Goal: Find contact information: Find contact information

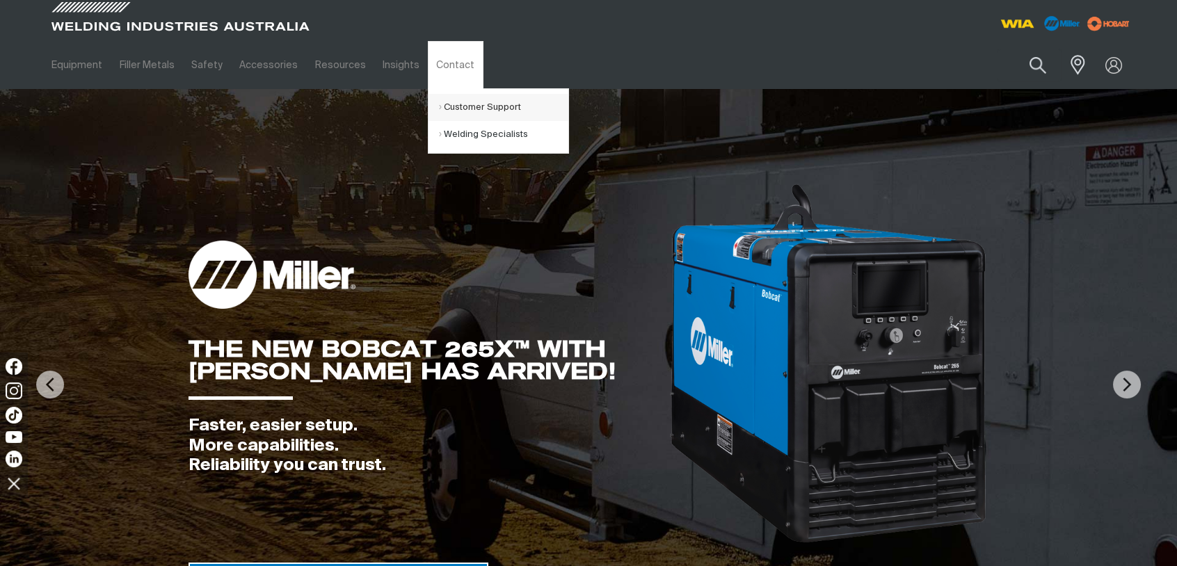
click at [443, 110] on link "Customer Support" at bounding box center [503, 107] width 129 height 27
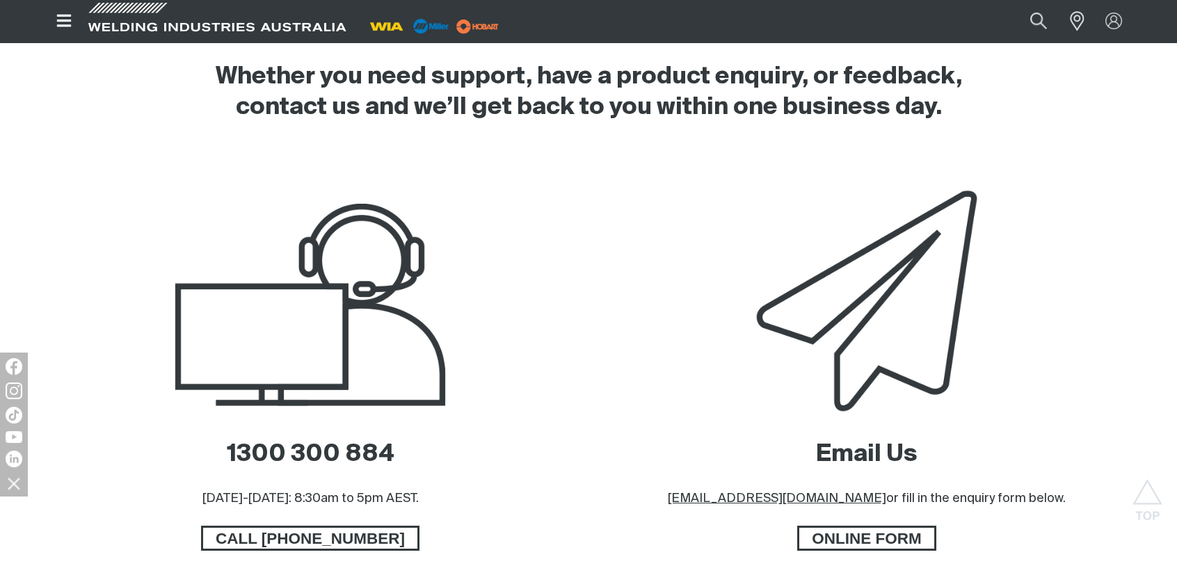
scroll to position [556, 0]
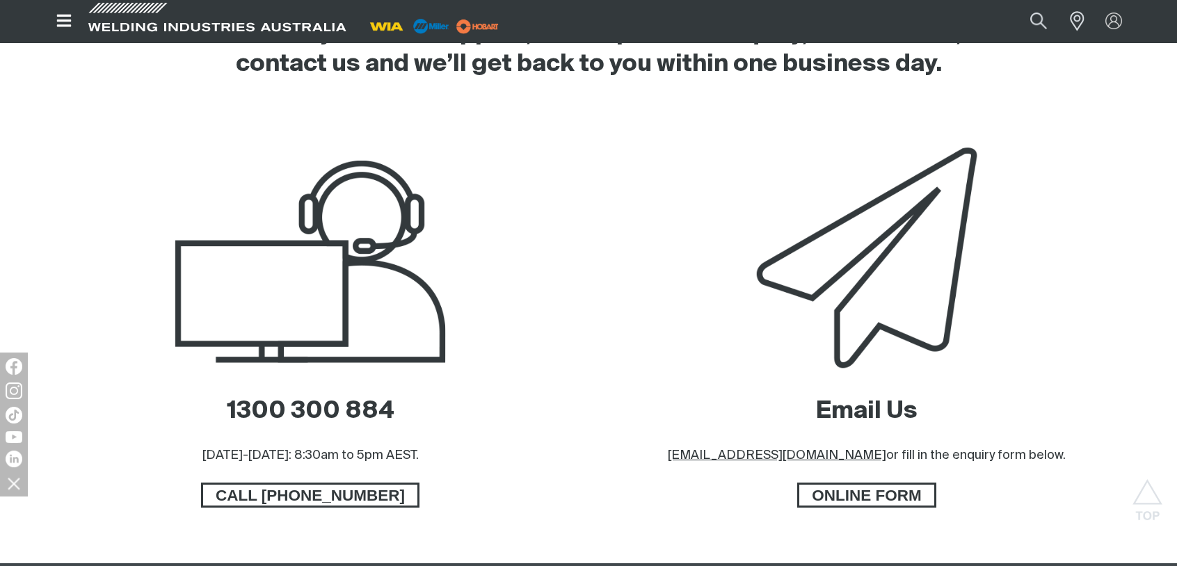
click at [790, 187] on img at bounding box center [866, 259] width 353 height 236
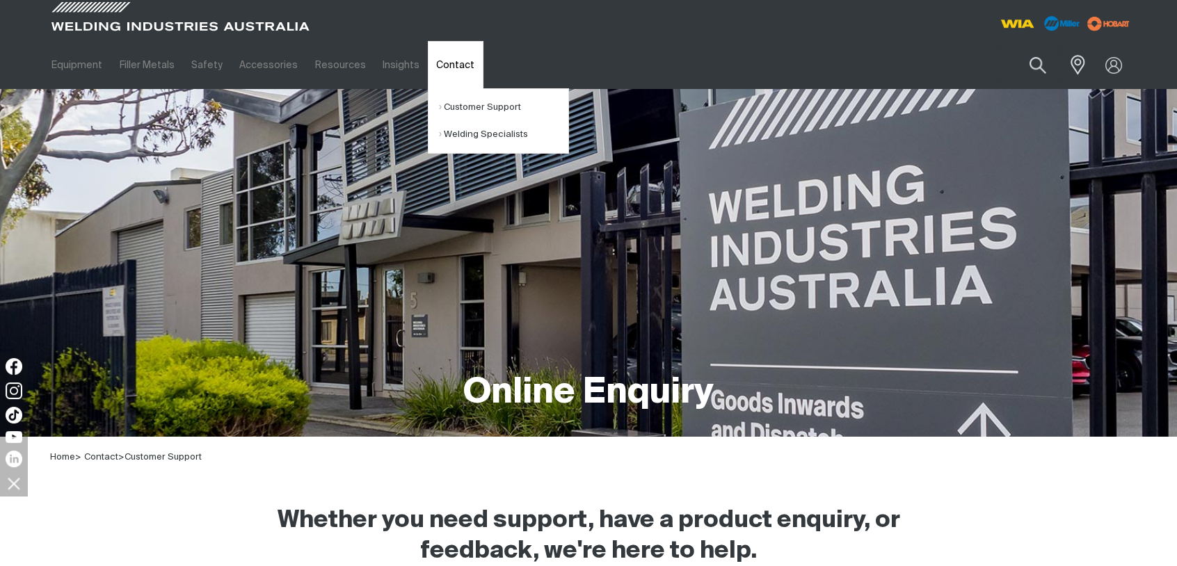
click at [428, 57] on link "Contact" at bounding box center [455, 65] width 55 height 48
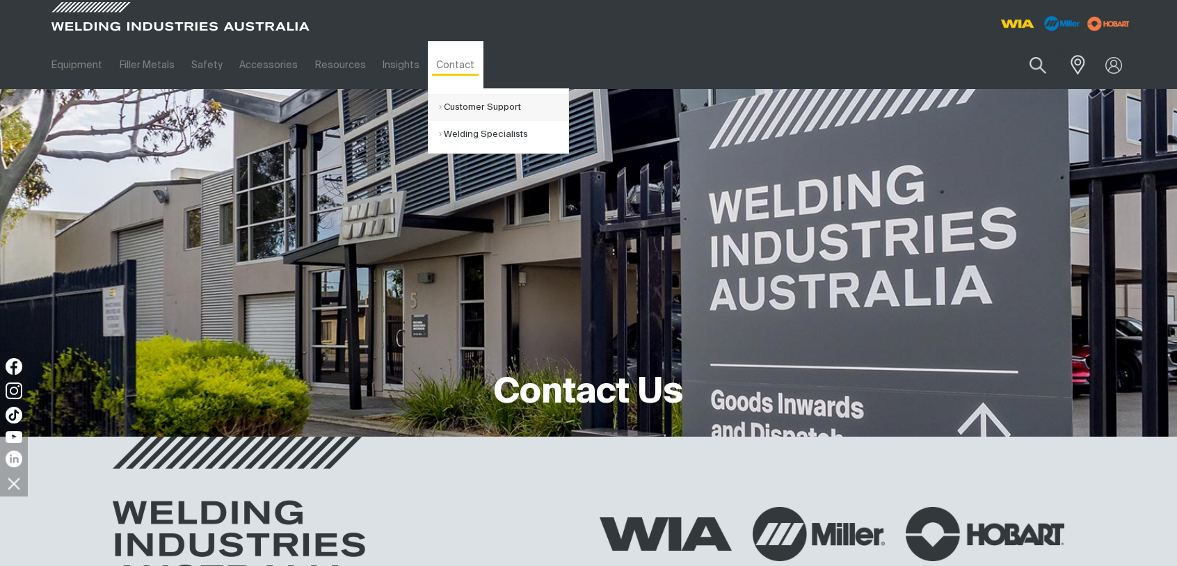
click at [455, 99] on link "Customer Support" at bounding box center [503, 107] width 129 height 27
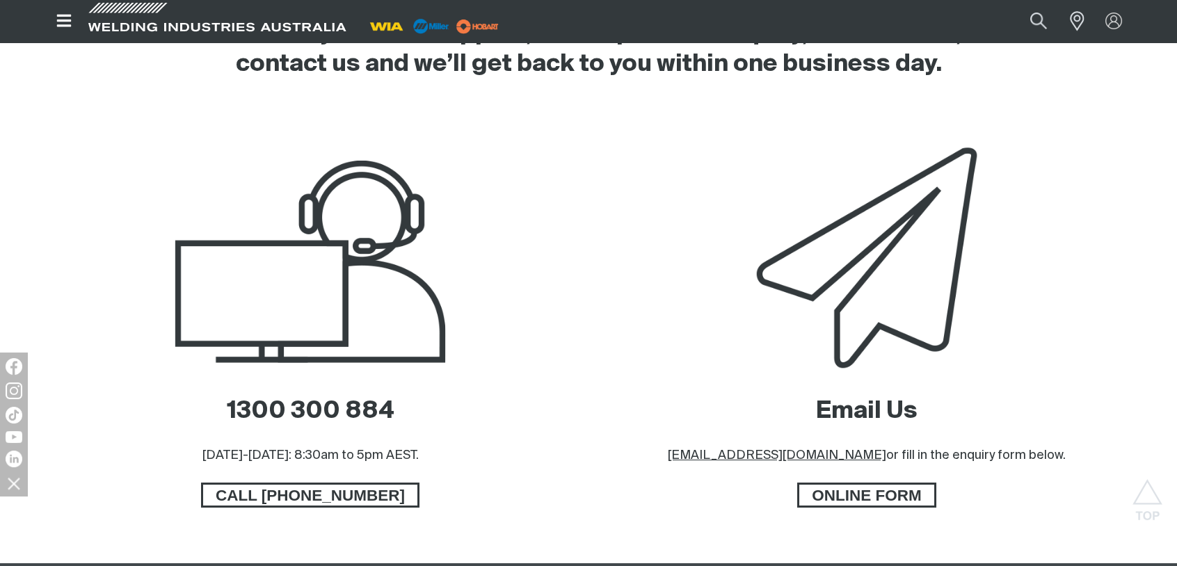
scroll to position [626, 0]
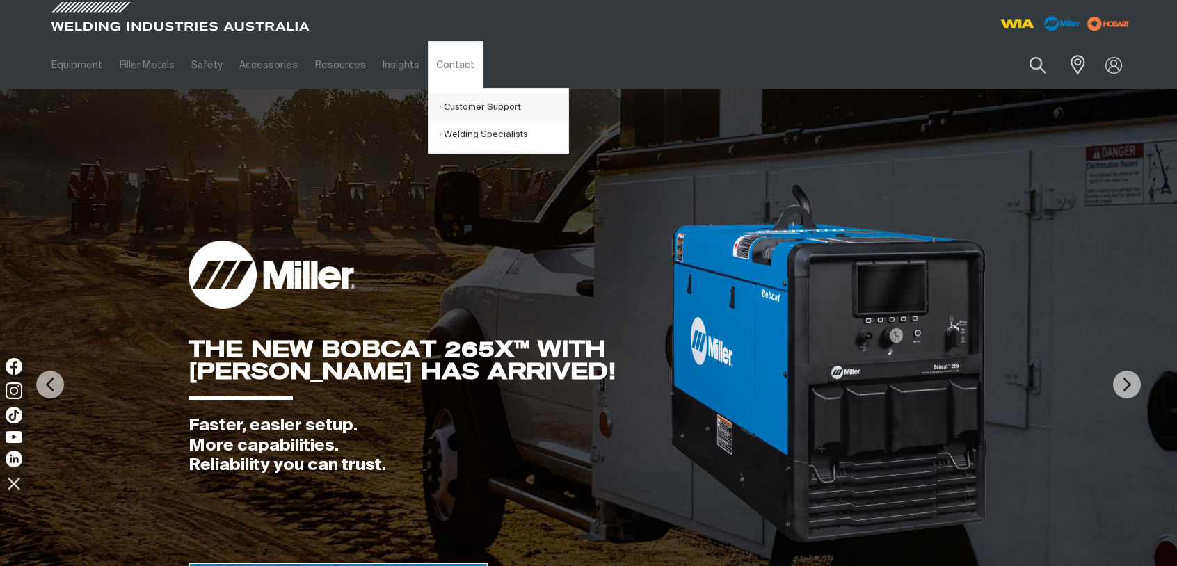
click at [452, 107] on link "Customer Support" at bounding box center [503, 107] width 129 height 27
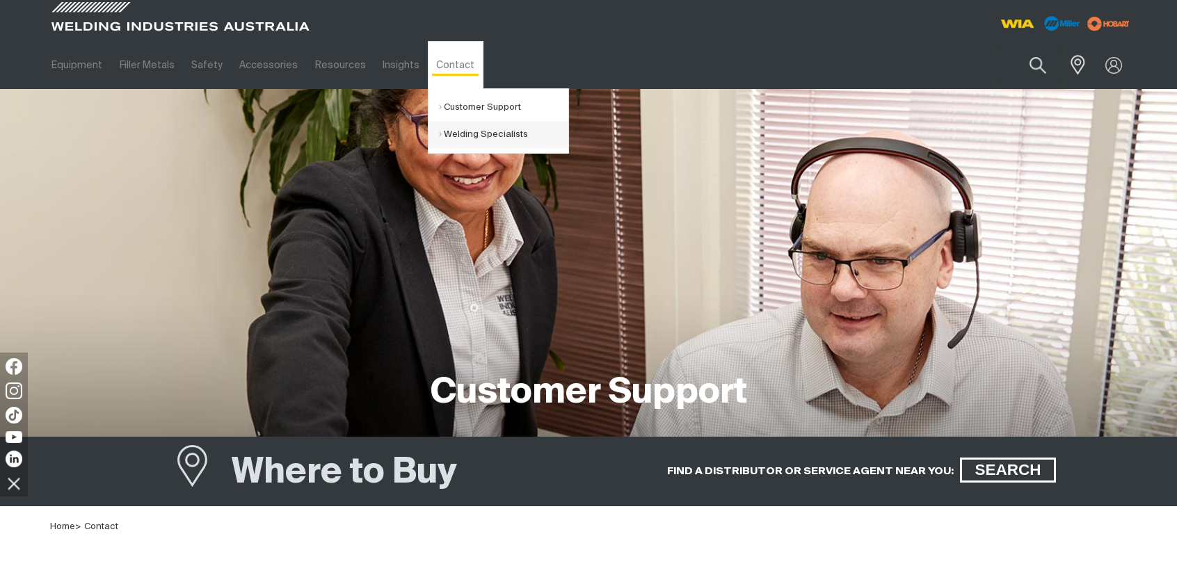
click at [465, 131] on link "Welding Specialists" at bounding box center [503, 134] width 129 height 27
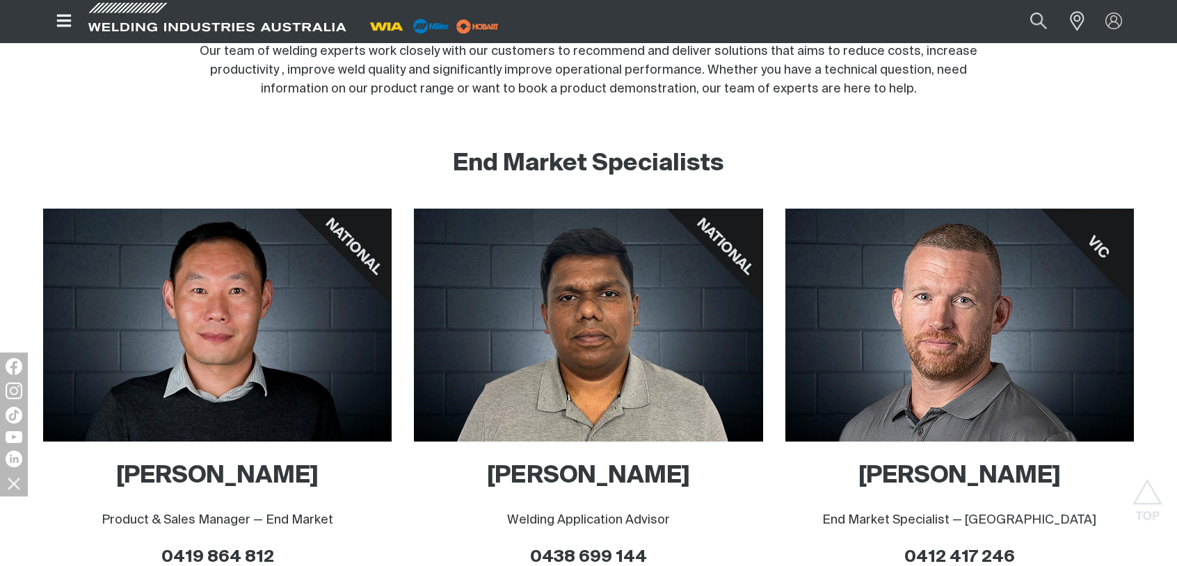
scroll to position [556, 0]
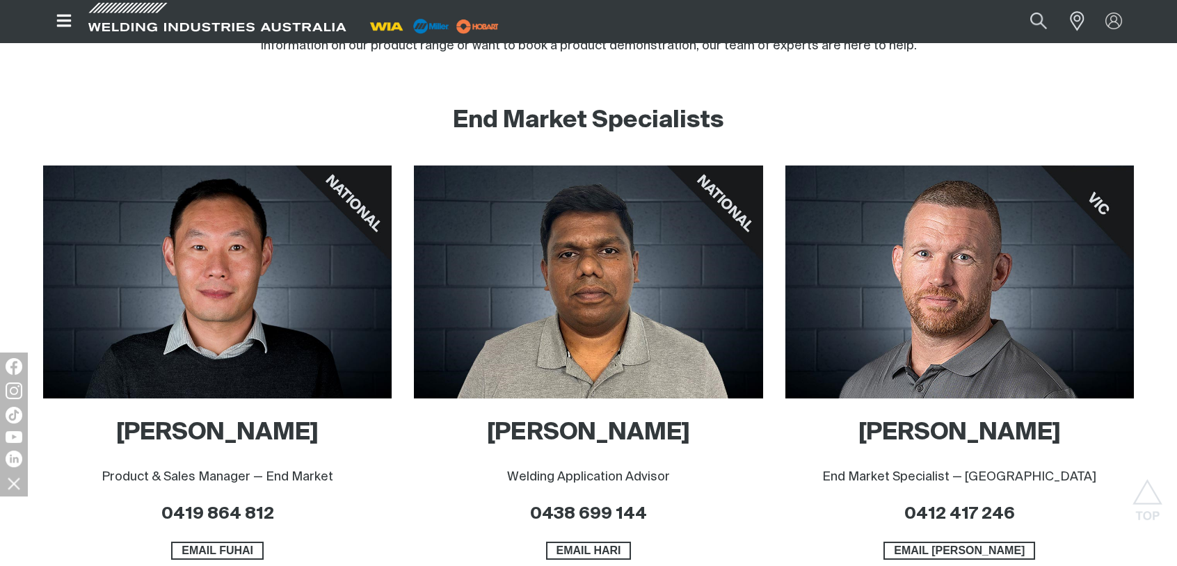
click at [739, 501] on div "Hari Ramaswamy Welding Application Advisor 0438 699 144" at bounding box center [588, 471] width 348 height 107
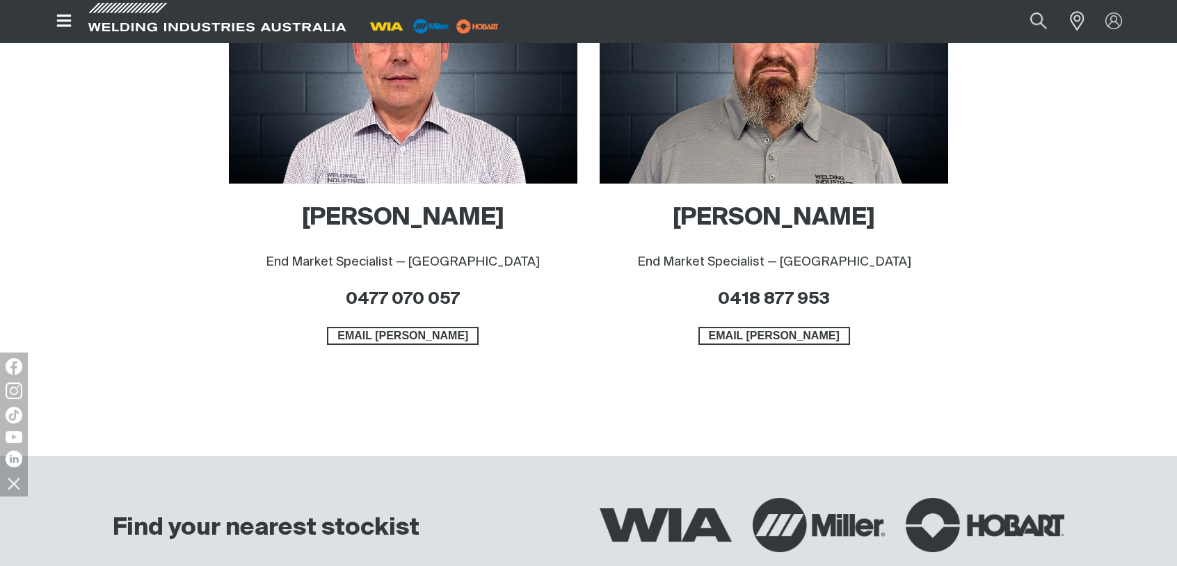
scroll to position [1252, 0]
